Goal: Task Accomplishment & Management: Complete application form

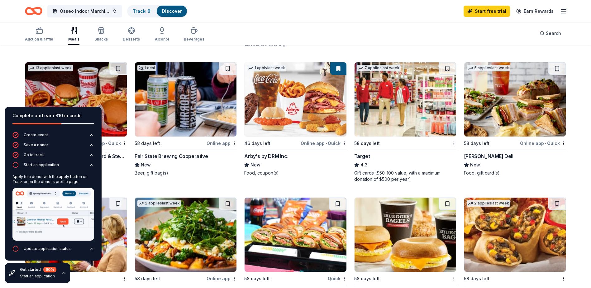
scroll to position [188, 0]
click at [555, 35] on span "Search" at bounding box center [552, 33] width 15 height 7
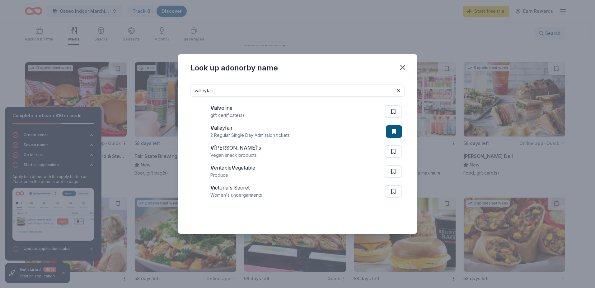
type input "valleyfair"
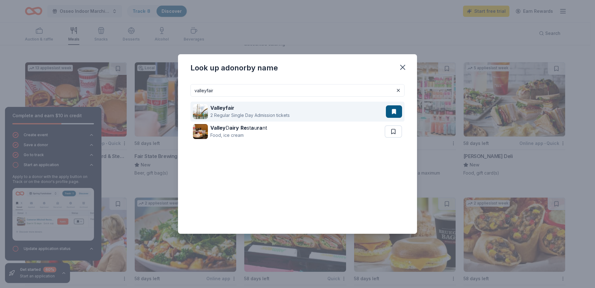
click at [266, 111] on div "Valleyfair" at bounding box center [249, 107] width 79 height 7
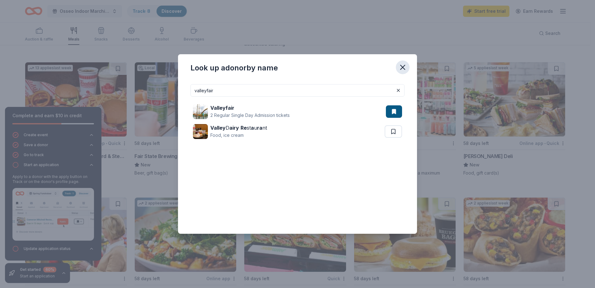
click at [404, 68] on icon "button" at bounding box center [403, 67] width 4 height 4
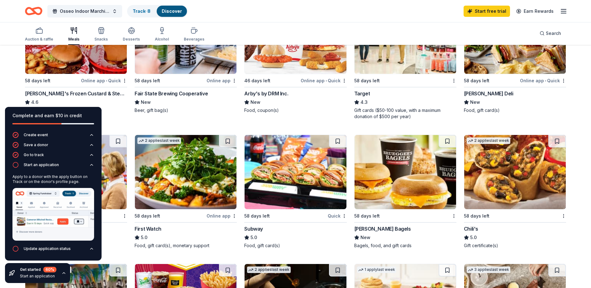
scroll to position [253, 0]
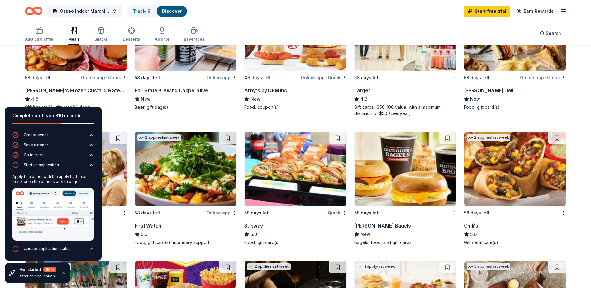
click at [399, 173] on img at bounding box center [404, 169] width 101 height 74
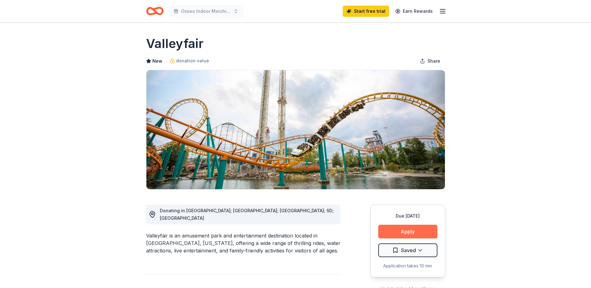
click at [397, 229] on button "Apply" at bounding box center [407, 231] width 59 height 14
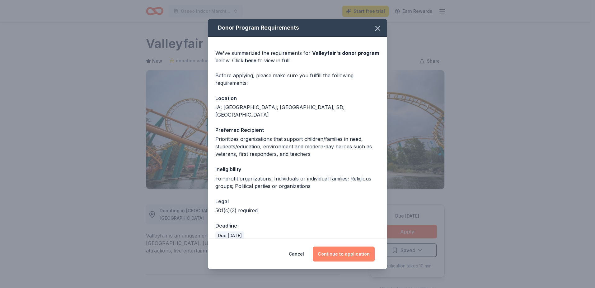
click at [351, 255] on button "Continue to application" at bounding box center [344, 253] width 62 height 15
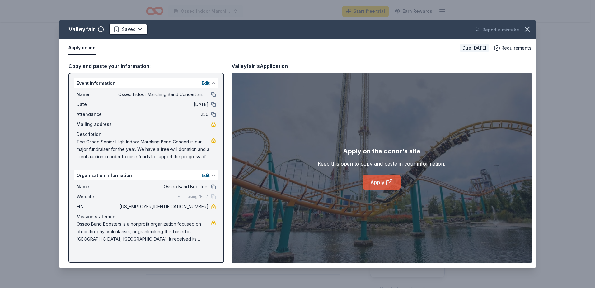
click at [375, 179] on link "Apply" at bounding box center [382, 182] width 38 height 15
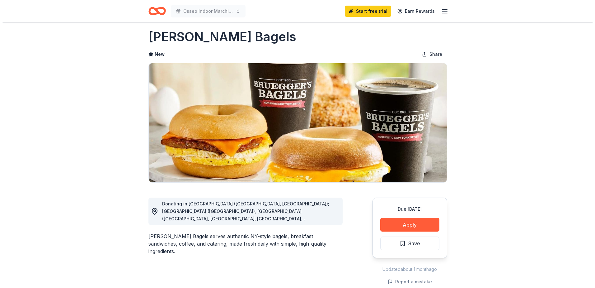
scroll to position [6, 0]
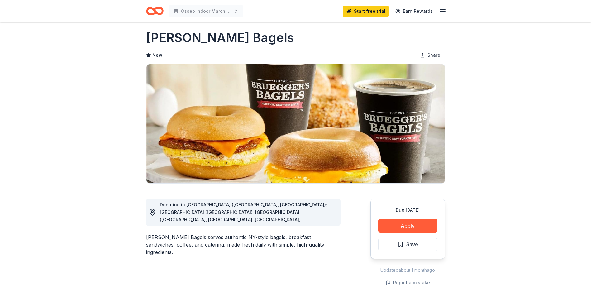
click at [279, 222] on div "Donating in AL (Huntsville, Madison); AZ (Tucson); CA (Aliso Viejo, Brea, Carls…" at bounding box center [248, 212] width 176 height 22
click at [284, 215] on div "Donating in AL (Huntsville, Madison); AZ (Tucson); CA (Aliso Viejo, Brea, Carls…" at bounding box center [248, 212] width 176 height 22
click at [151, 211] on circle at bounding box center [152, 211] width 2 height 2
click at [396, 226] on button "Apply" at bounding box center [407, 226] width 59 height 14
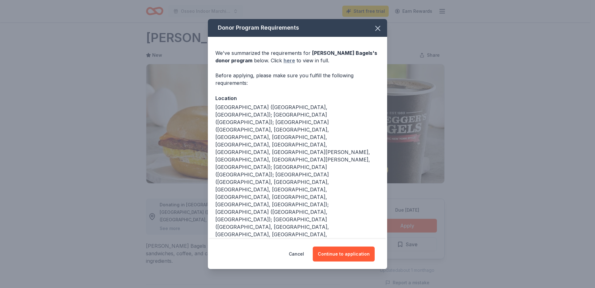
click at [286, 62] on link "here" at bounding box center [290, 60] width 12 height 7
click at [351, 257] on button "Continue to application" at bounding box center [344, 253] width 62 height 15
